Goal: Use online tool/utility: Utilize a website feature to perform a specific function

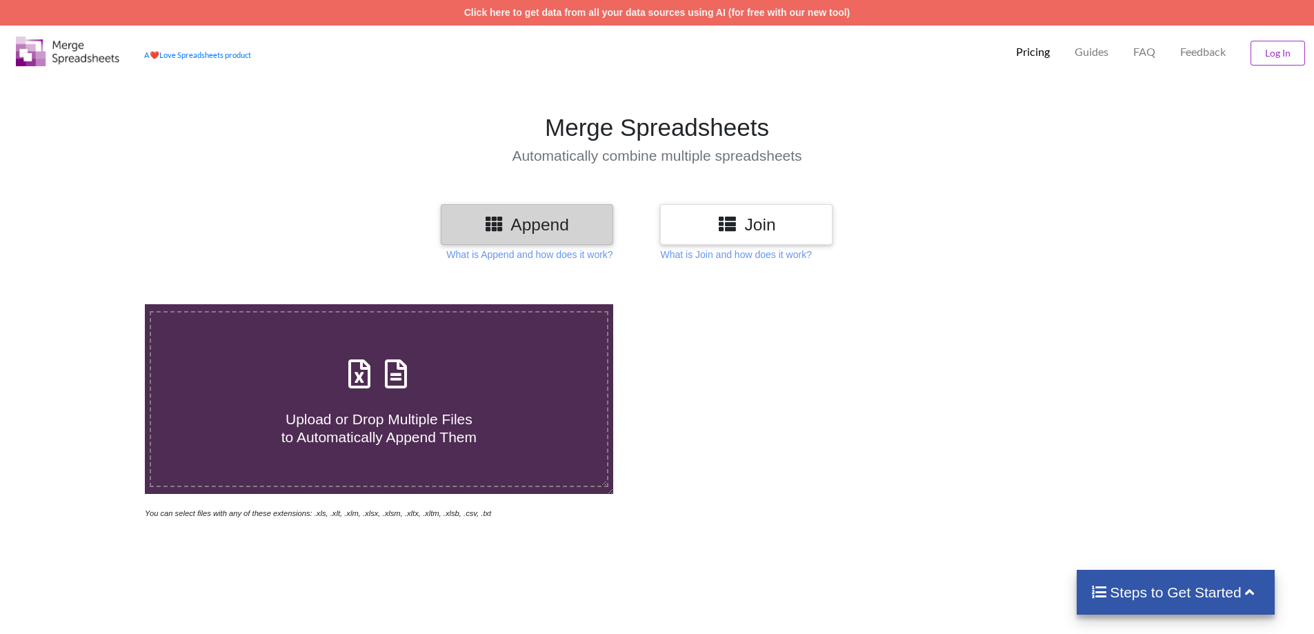
click at [360, 382] on icon at bounding box center [359, 367] width 34 height 29
click at [94, 304] on input "Upload or Drop Multiple Files to Automatically Append Them" at bounding box center [94, 304] width 0 height 0
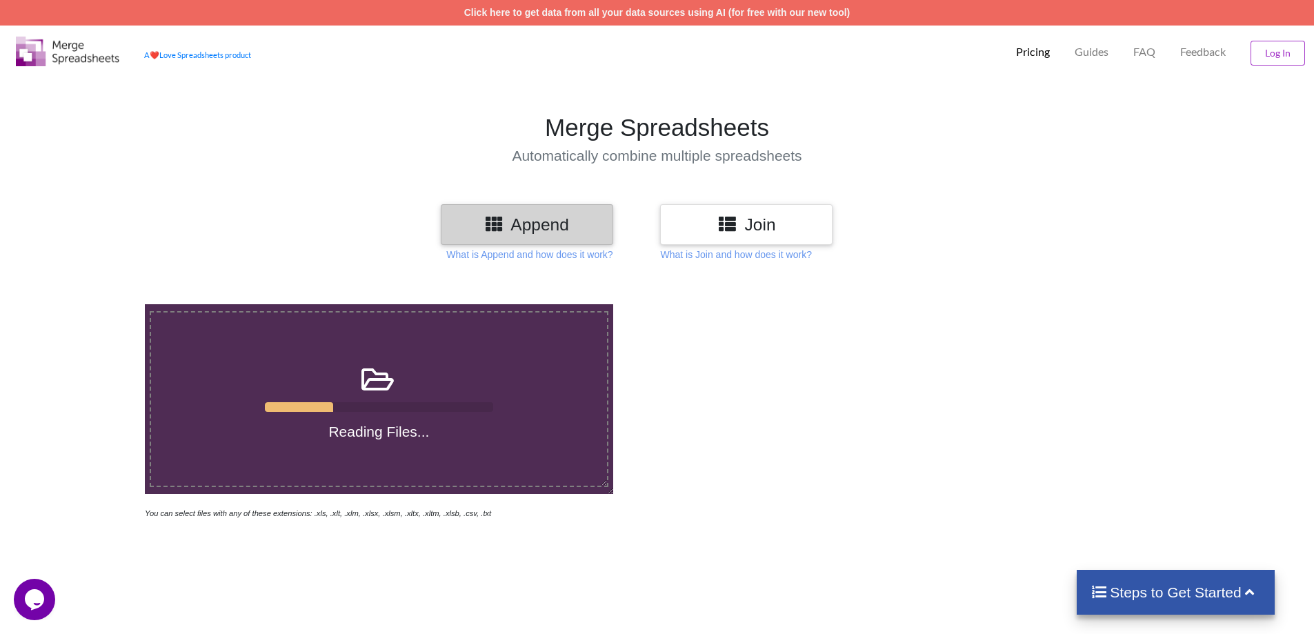
click at [364, 423] on h4 "Reading Files..." at bounding box center [379, 431] width 456 height 17
click at [94, 304] on input "Reading Files..." at bounding box center [94, 304] width 0 height 0
click at [707, 338] on div at bounding box center [935, 412] width 556 height 216
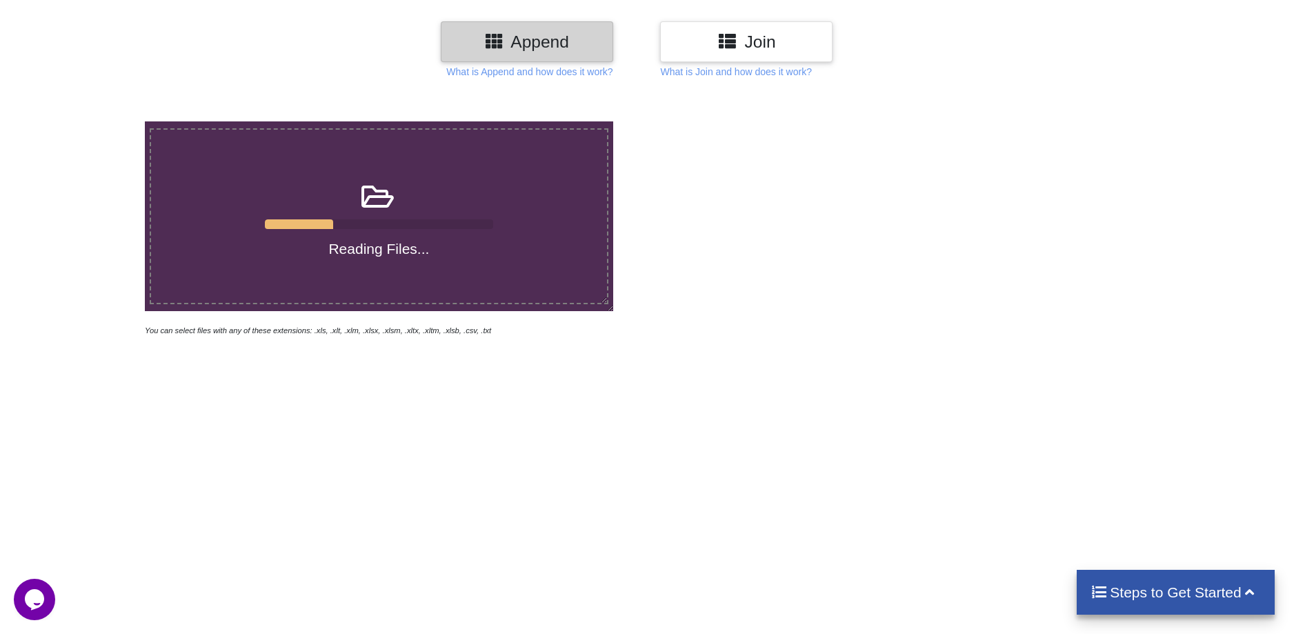
scroll to position [148, 0]
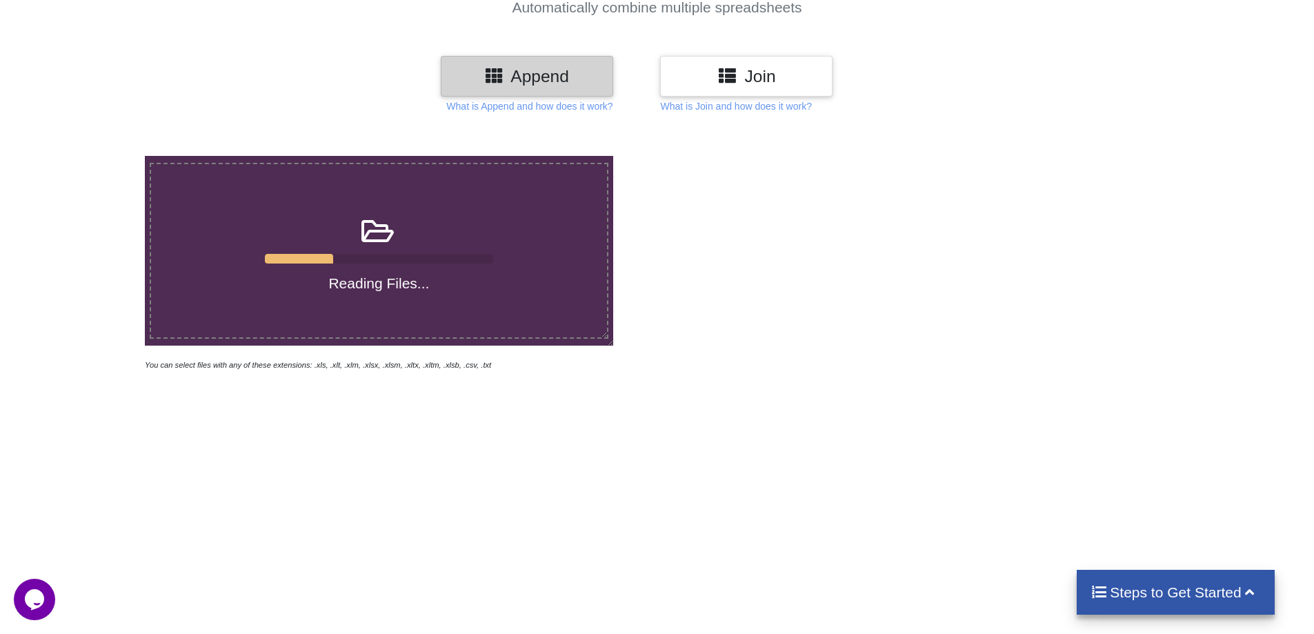
click at [400, 261] on div at bounding box center [379, 259] width 228 height 10
click at [94, 156] on input "Reading Files..." at bounding box center [94, 156] width 0 height 0
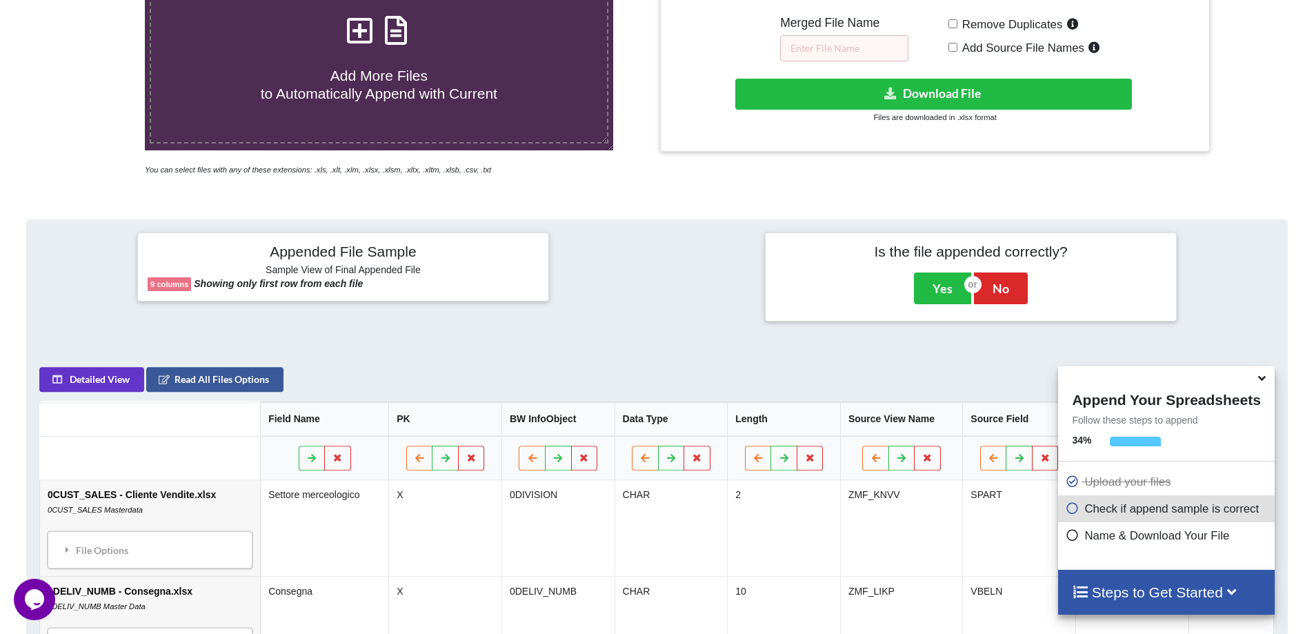
scroll to position [287, 0]
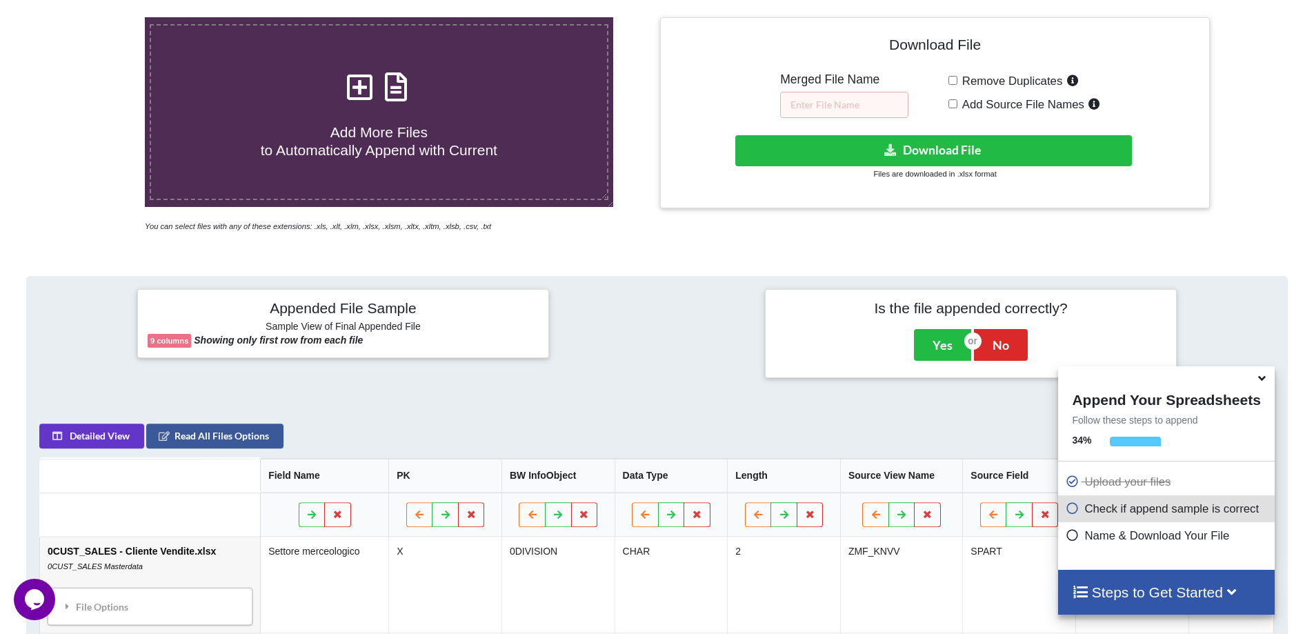
click at [356, 161] on label "Add More Files to Automatically Append with Current" at bounding box center [379, 112] width 459 height 176
click at [94, 17] on input "Add More Files to Automatically Append with Current" at bounding box center [94, 17] width 0 height 0
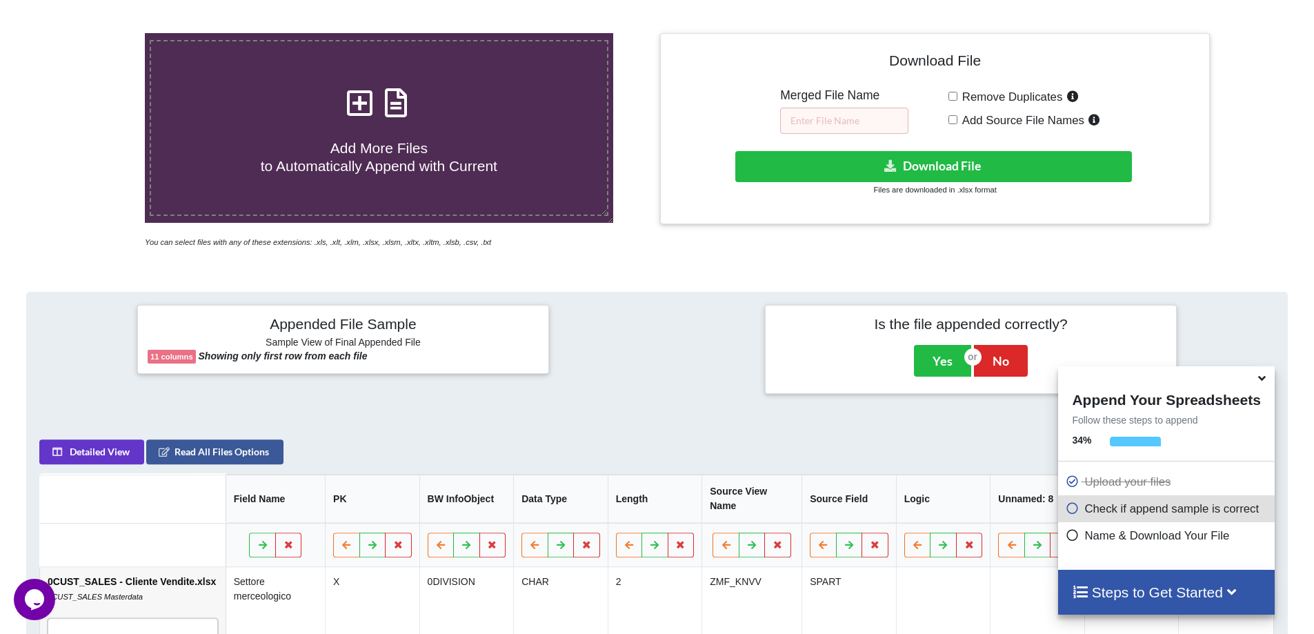
scroll to position [218, 0]
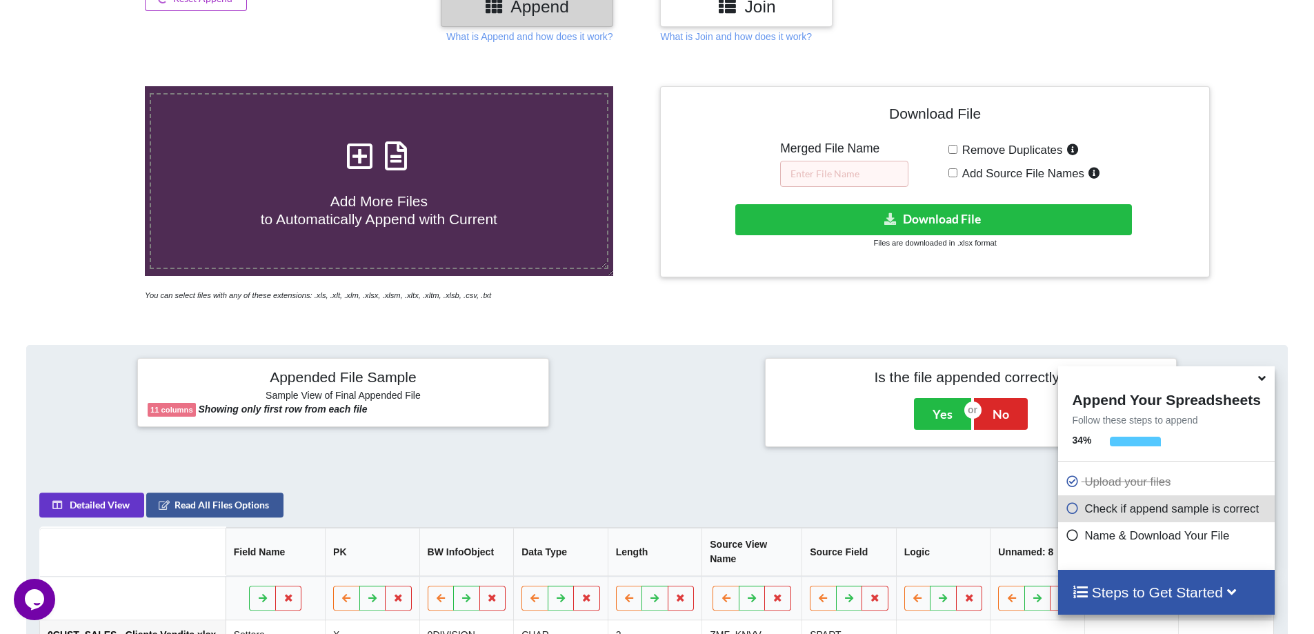
click at [371, 209] on span "Add More Files to Automatically Append with Current" at bounding box center [379, 209] width 237 height 33
click at [94, 86] on input "Add More Files to Automatically Append with Current" at bounding box center [94, 86] width 0 height 0
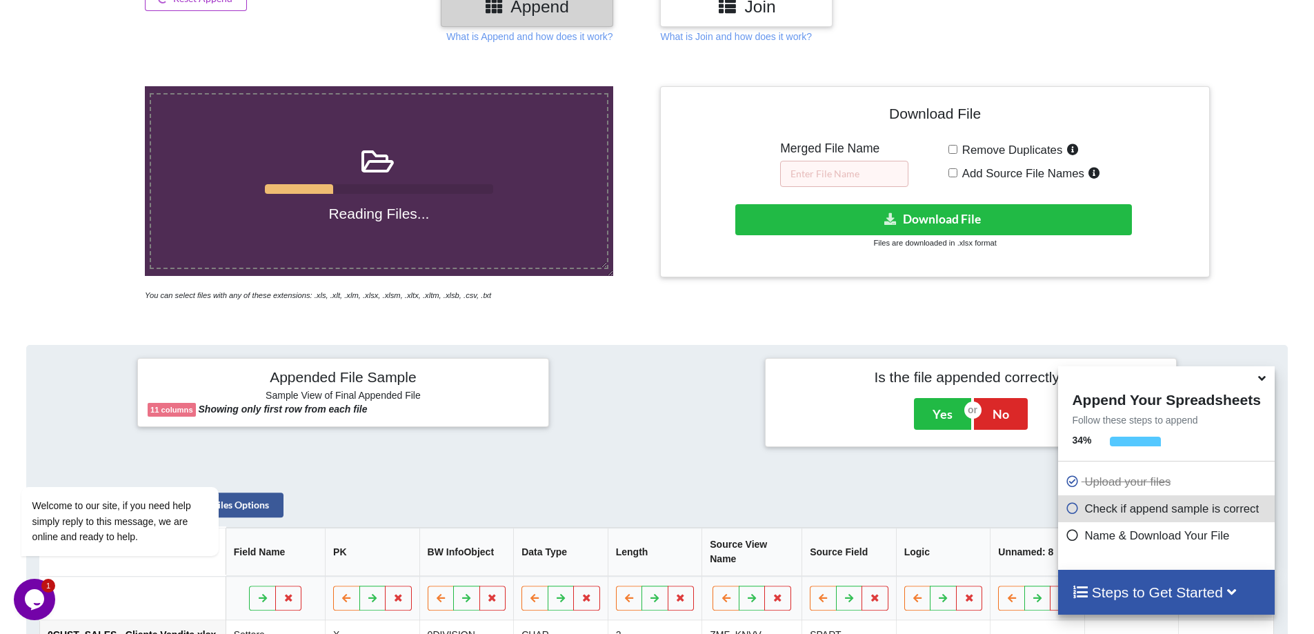
click at [364, 205] on h4 "Reading Files..." at bounding box center [379, 213] width 456 height 17
click at [94, 86] on input "Reading Files..." at bounding box center [94, 86] width 0 height 0
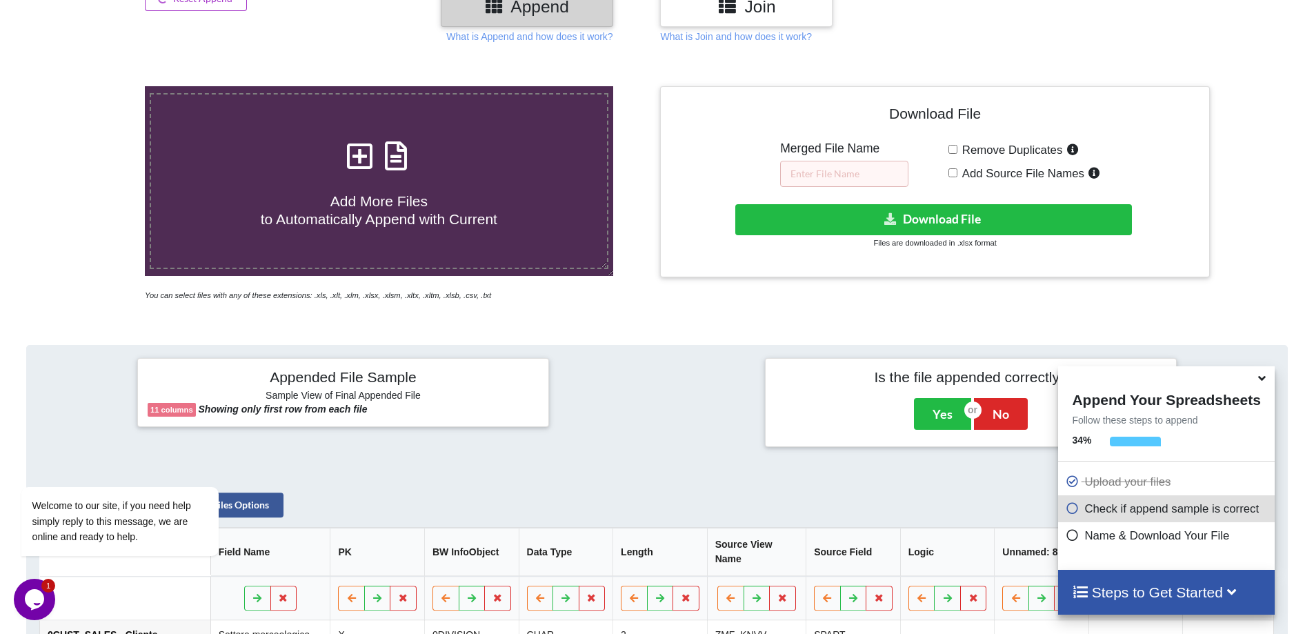
click at [442, 214] on span "Add More Files to Automatically Append with Current" at bounding box center [379, 209] width 237 height 33
click at [94, 86] on input "Add More Files to Automatically Append with Current" at bounding box center [94, 86] width 0 height 0
type input "C:\fakepath\0PLANT - Divisione.xlsx"
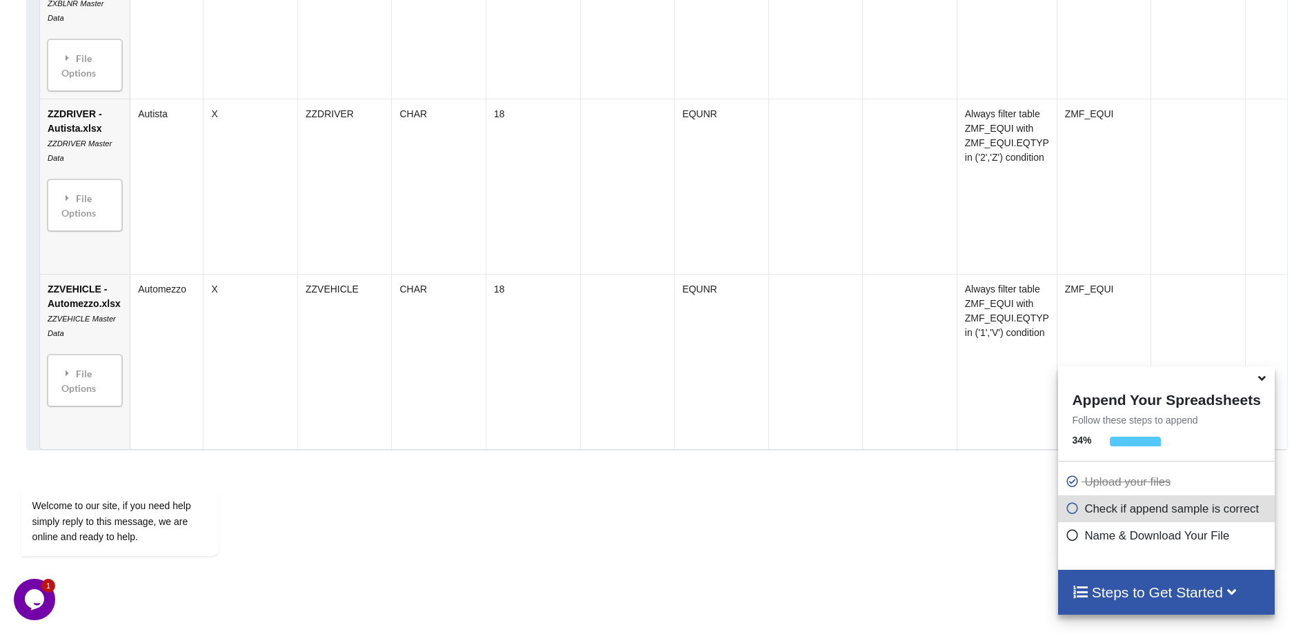
scroll to position [2840, 0]
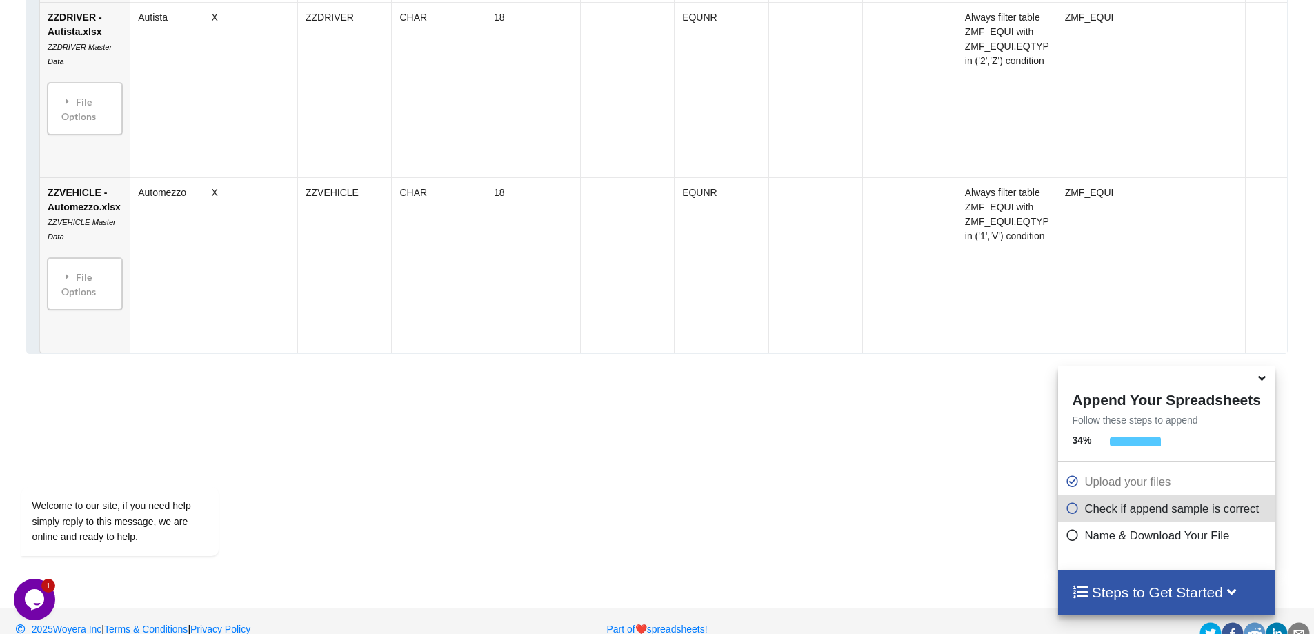
click at [1259, 382] on icon at bounding box center [1262, 376] width 14 height 12
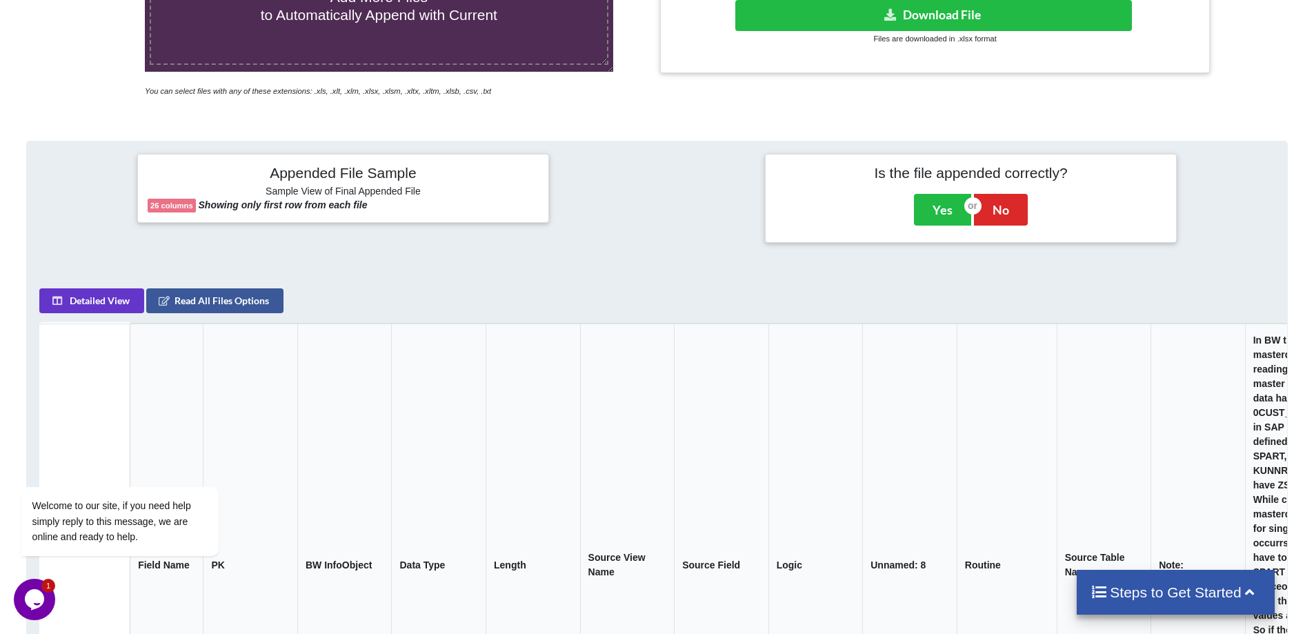
scroll to position [288, 0]
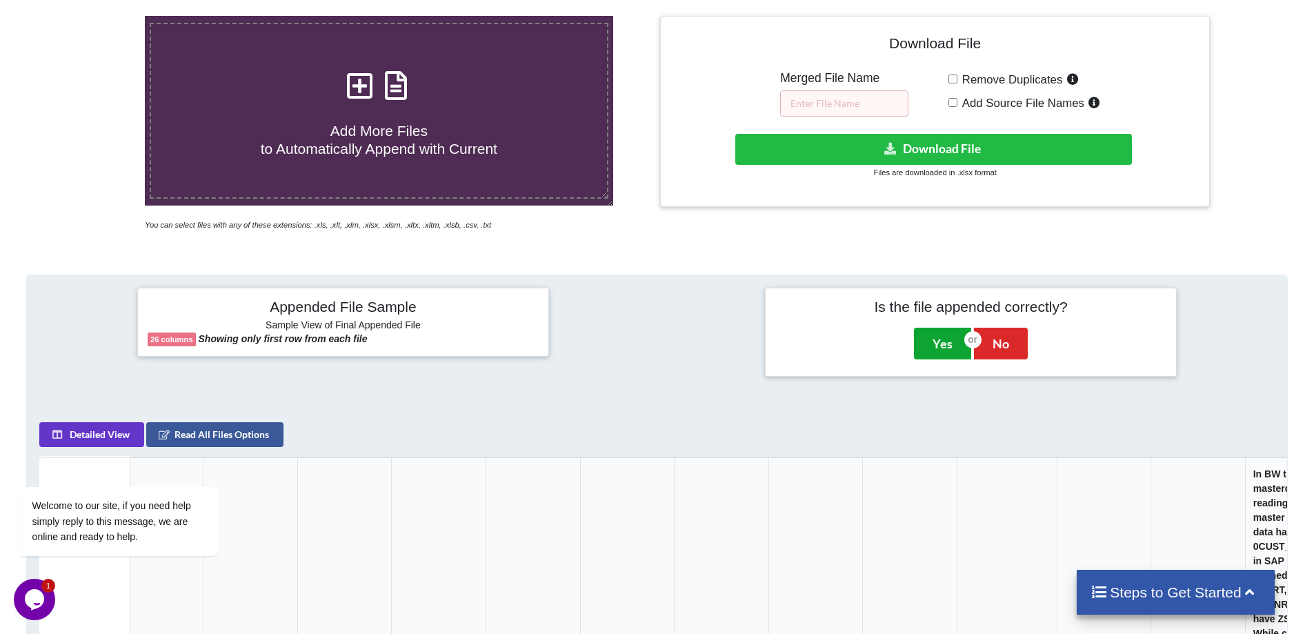
click at [929, 340] on button "Yes" at bounding box center [942, 344] width 57 height 32
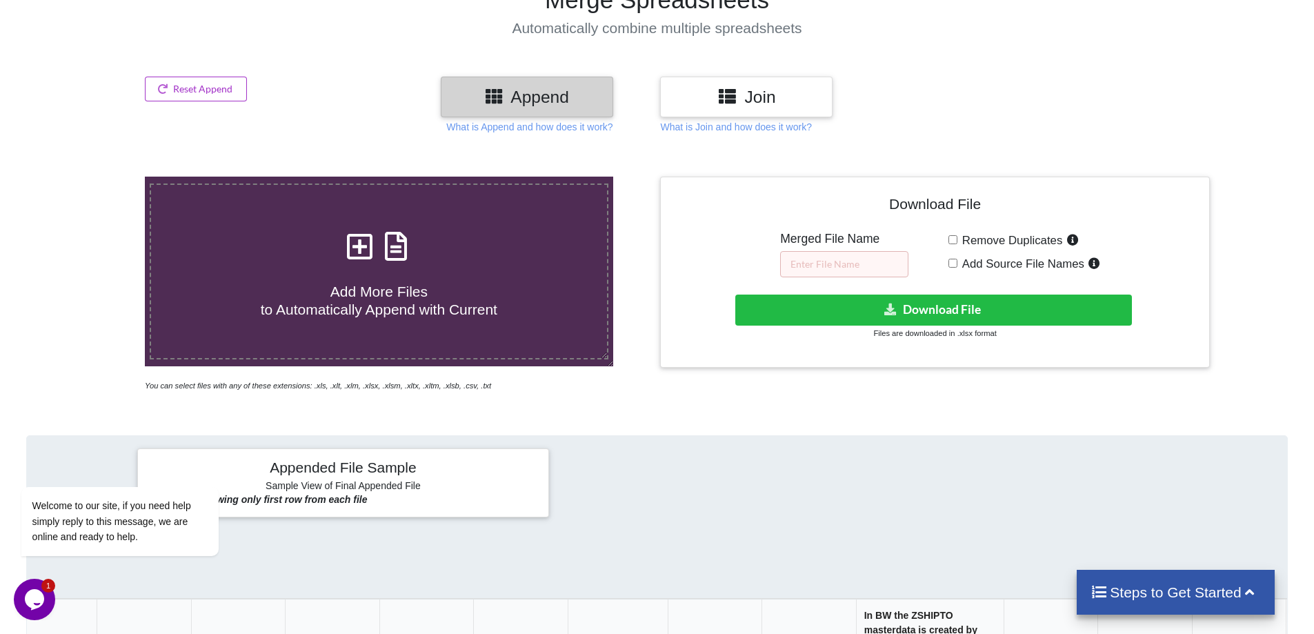
scroll to position [0, 0]
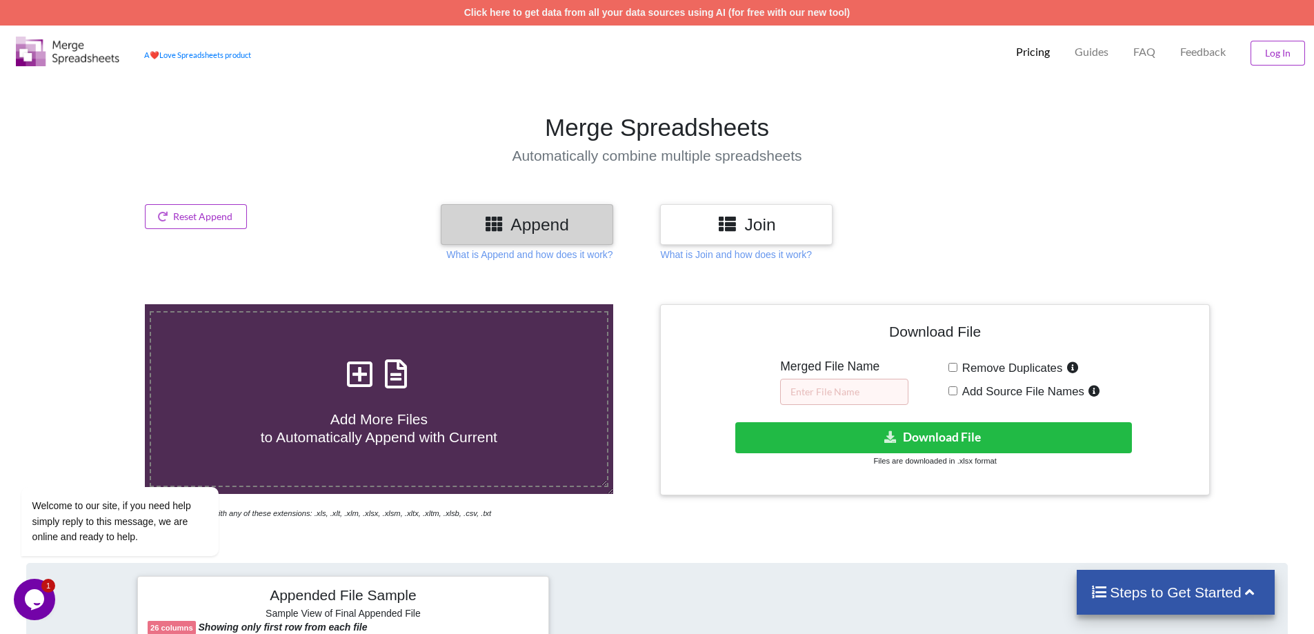
click at [954, 391] on input "Add Source File Names" at bounding box center [953, 390] width 9 height 9
checkbox input "true"
click at [946, 435] on button "Download File" at bounding box center [934, 437] width 397 height 31
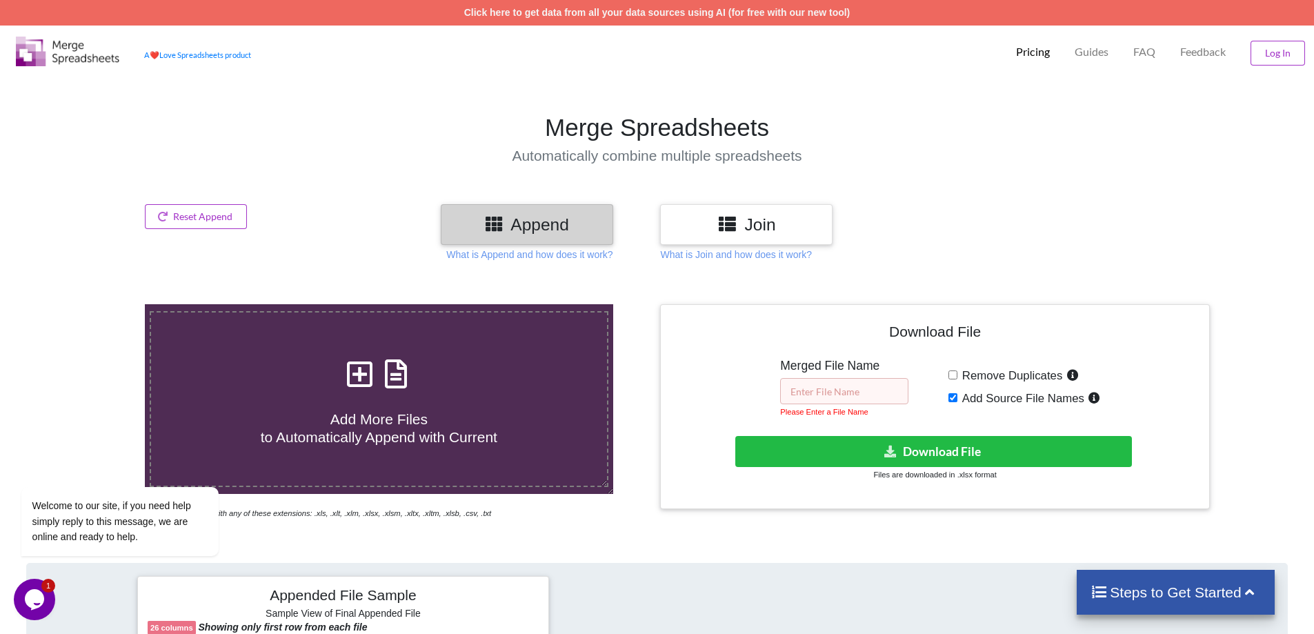
click at [879, 397] on input "text" at bounding box center [844, 391] width 128 height 26
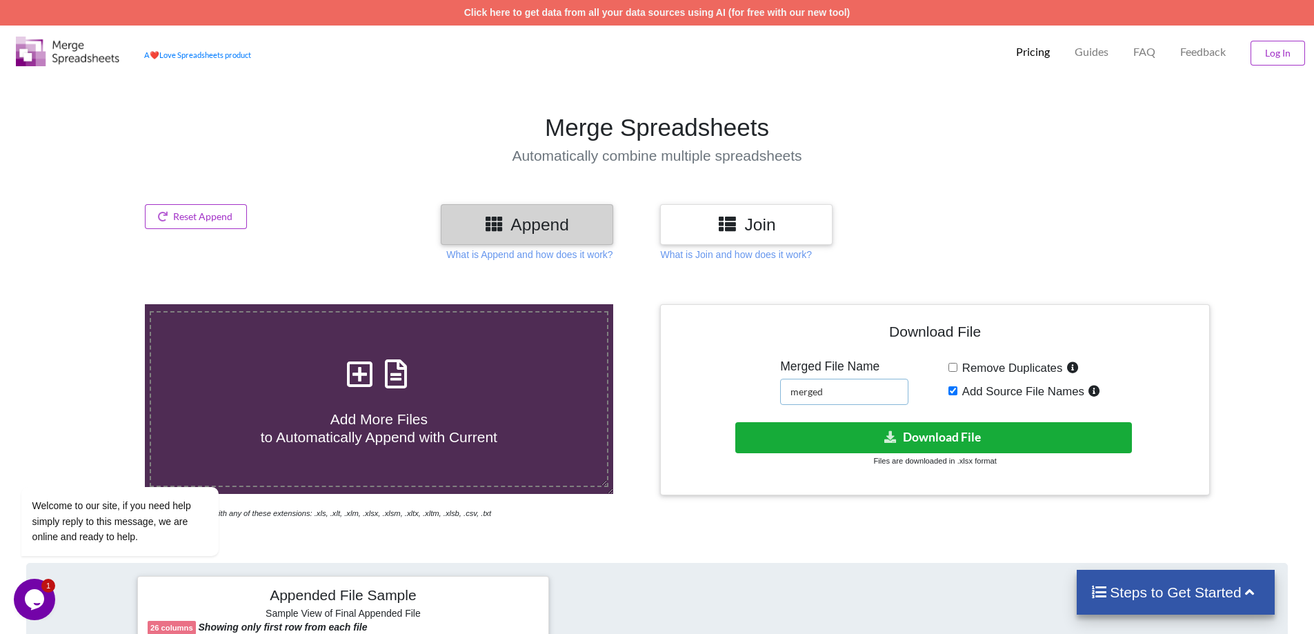
type input "merged"
click at [885, 428] on button "Download File" at bounding box center [934, 437] width 397 height 31
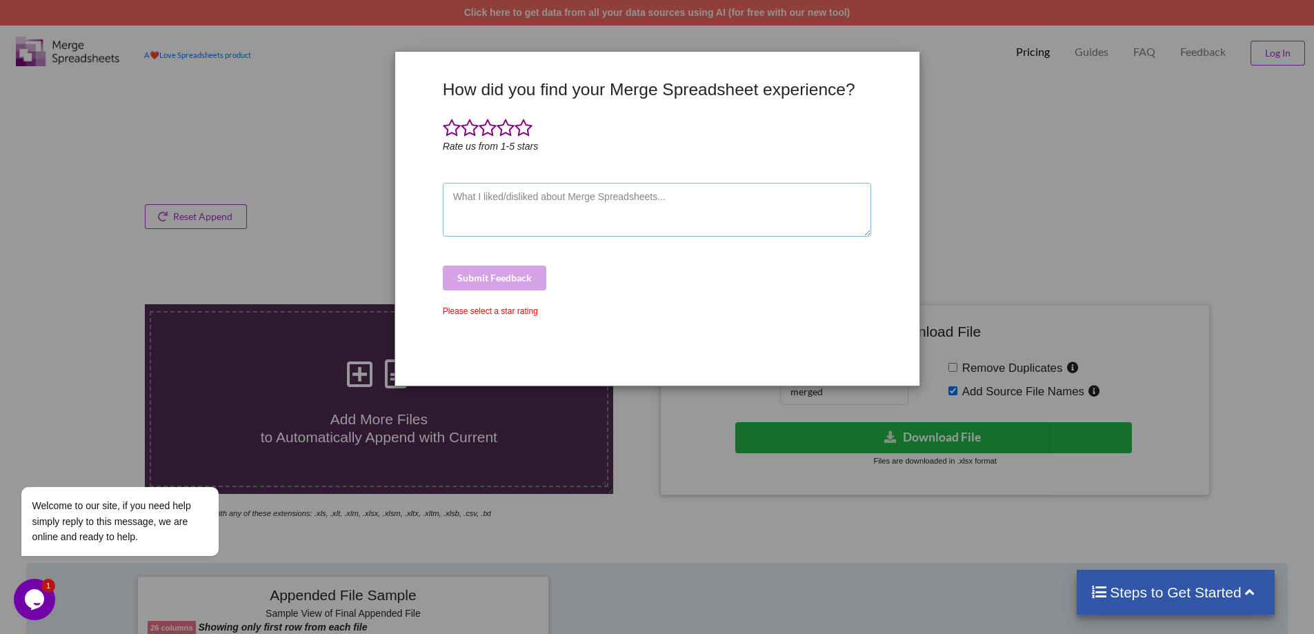
click at [498, 227] on textarea at bounding box center [657, 210] width 429 height 54
drag, startPoint x: 605, startPoint y: 199, endPoint x: 478, endPoint y: 205, distance: 127.1
click at [478, 205] on textarea "fico molto molto molto fico sis s" at bounding box center [657, 210] width 429 height 54
type textarea "fico"
click at [522, 135] on span at bounding box center [524, 128] width 18 height 19
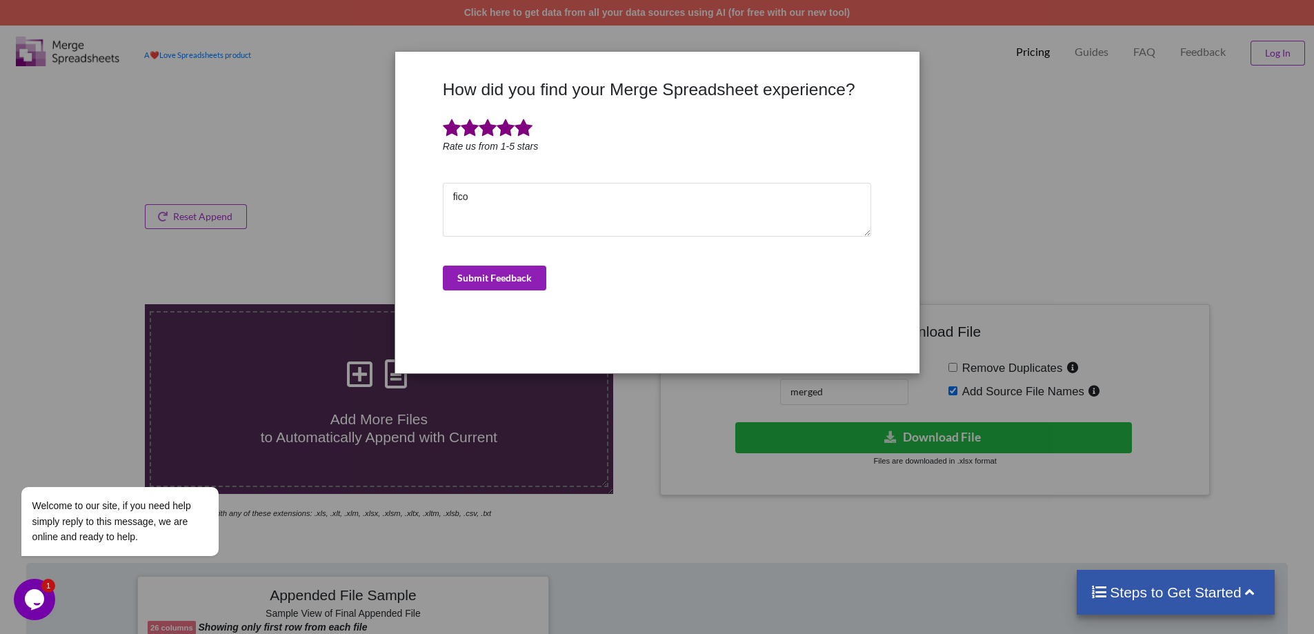
click at [500, 273] on button "Submit Feedback" at bounding box center [494, 278] width 103 height 25
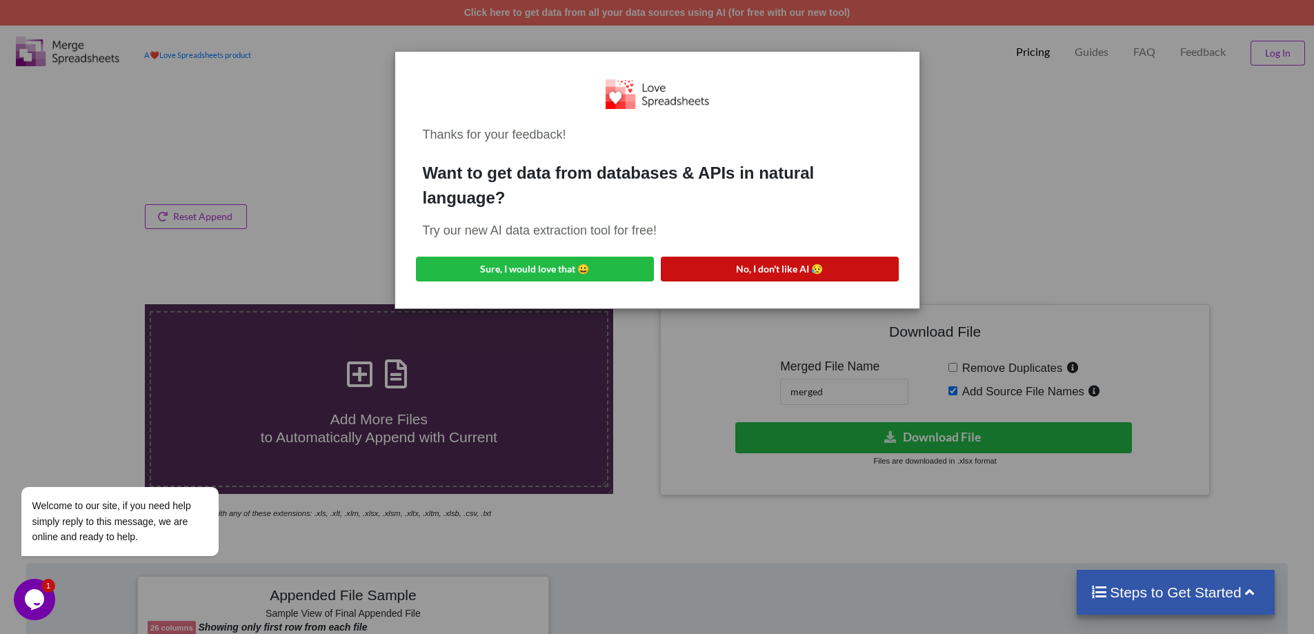
click at [712, 269] on button "No, I don't like AI 😥" at bounding box center [780, 269] width 238 height 25
